Goal: Find specific page/section: Find specific page/section

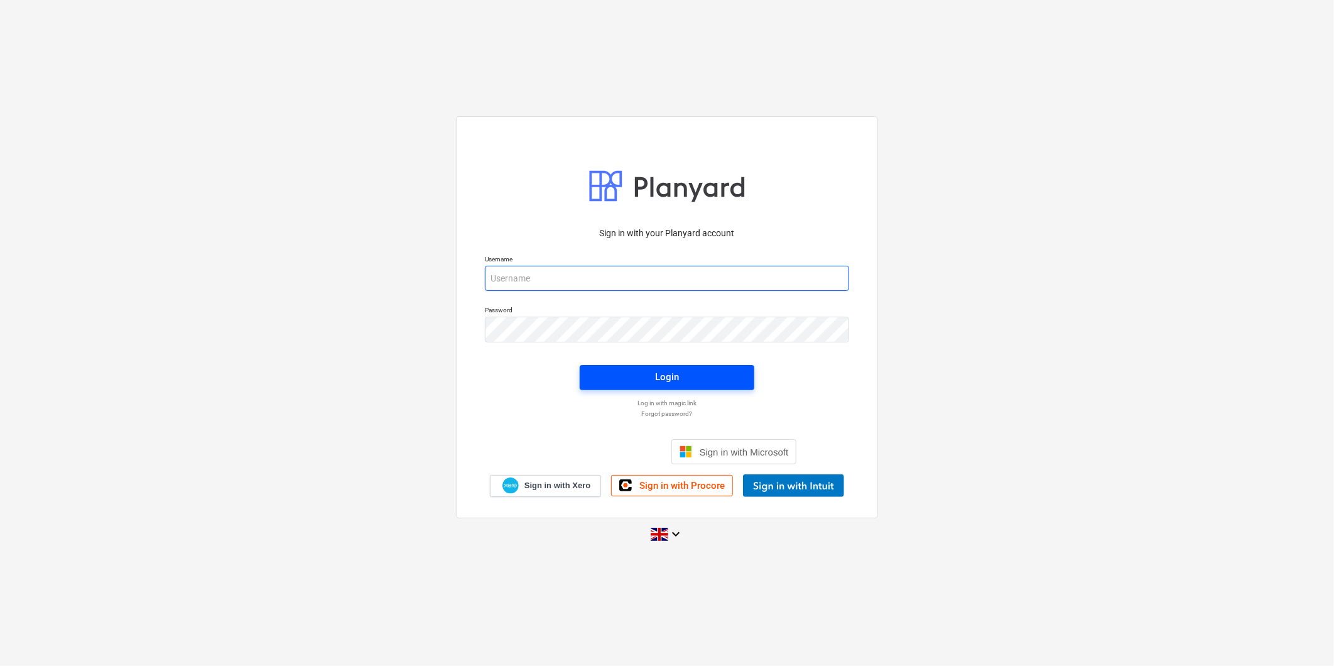
type input "[PERSON_NAME][EMAIL_ADDRESS][PERSON_NAME][DOMAIN_NAME]"
click at [658, 304] on span "Login" at bounding box center [667, 377] width 144 height 16
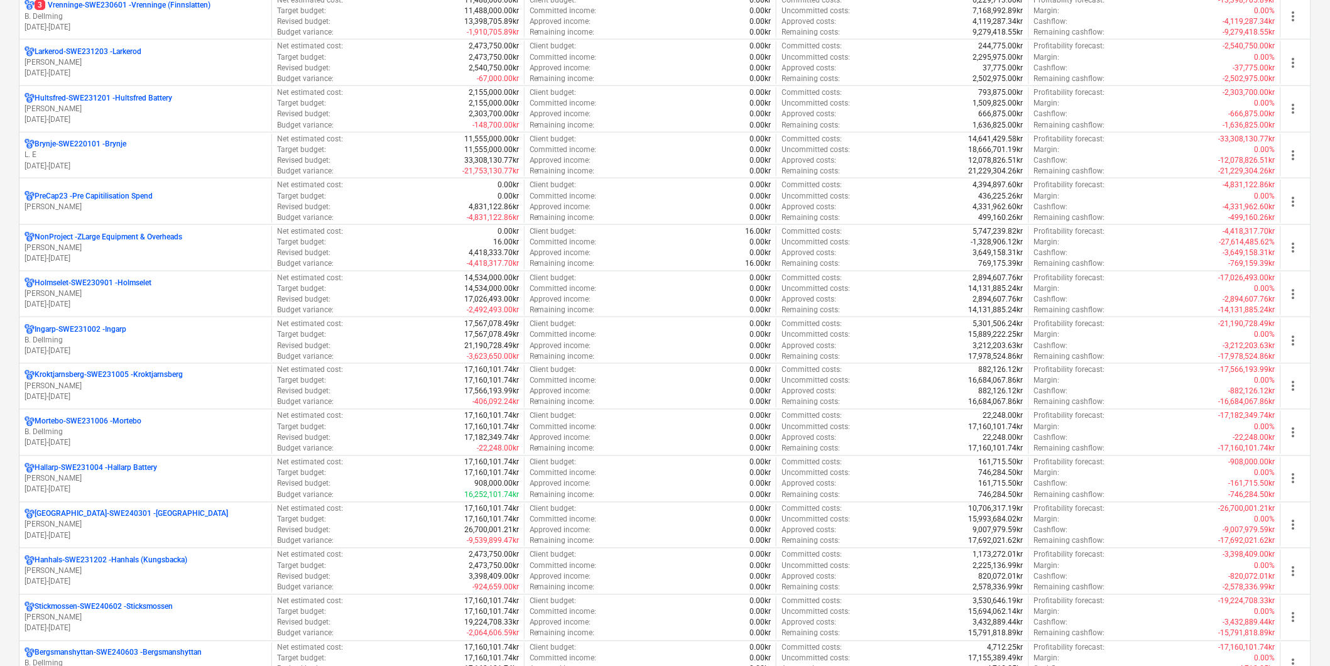
scroll to position [982, 0]
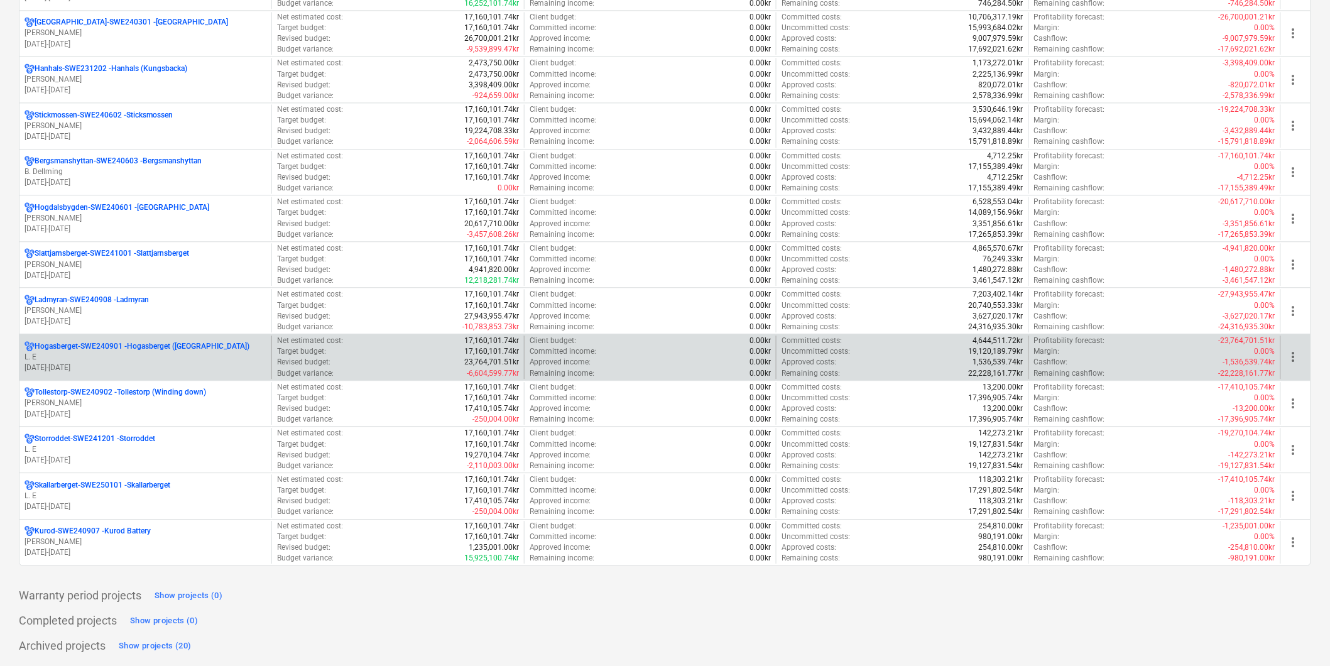
click at [80, 304] on p "[GEOGRAPHIC_DATA]-SWE240901 - [GEOGRAPHIC_DATA] ([GEOGRAPHIC_DATA])" at bounding box center [142, 346] width 215 height 11
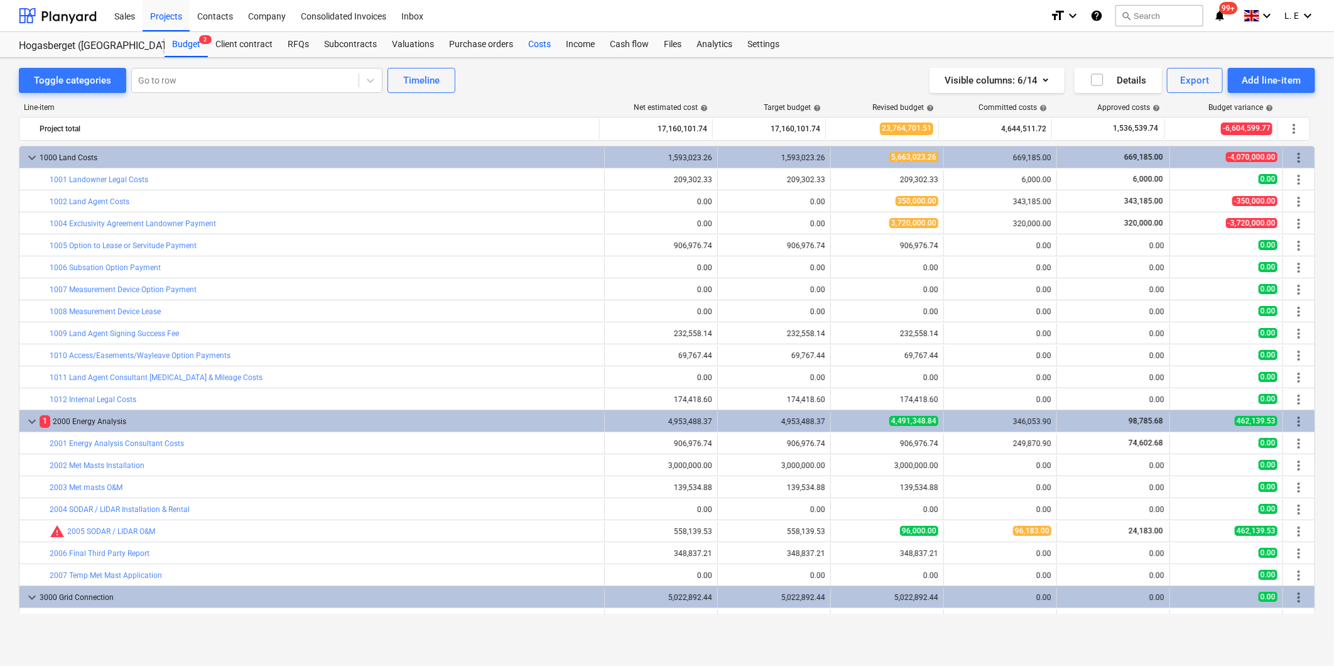
click at [537, 43] on div "Costs" at bounding box center [540, 44] width 38 height 25
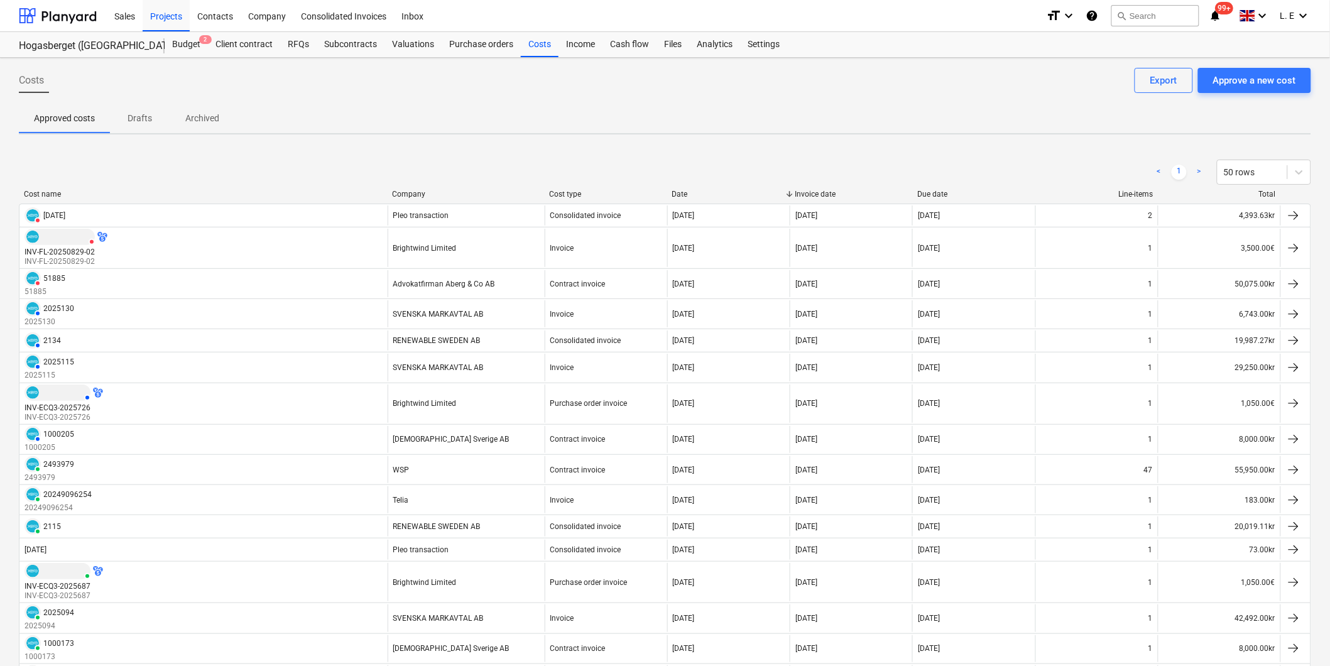
click at [412, 190] on div "Company" at bounding box center [465, 194] width 147 height 9
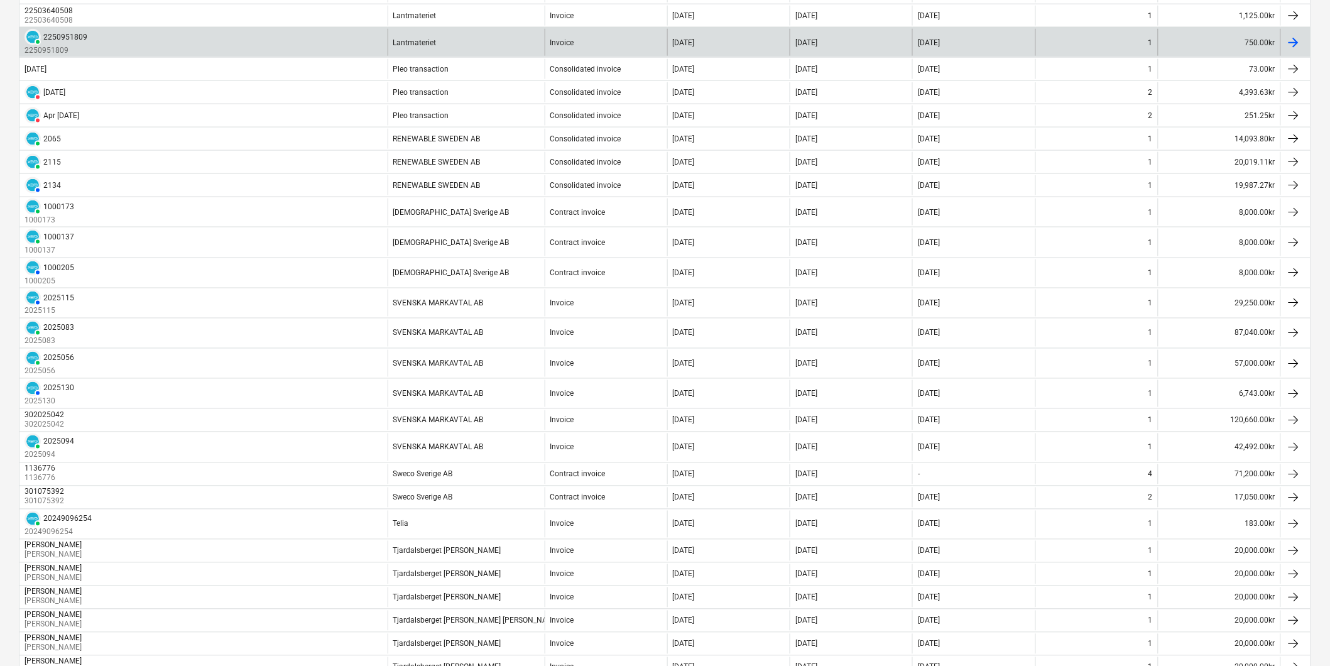
scroll to position [558, 0]
